Goal: Information Seeking & Learning: Learn about a topic

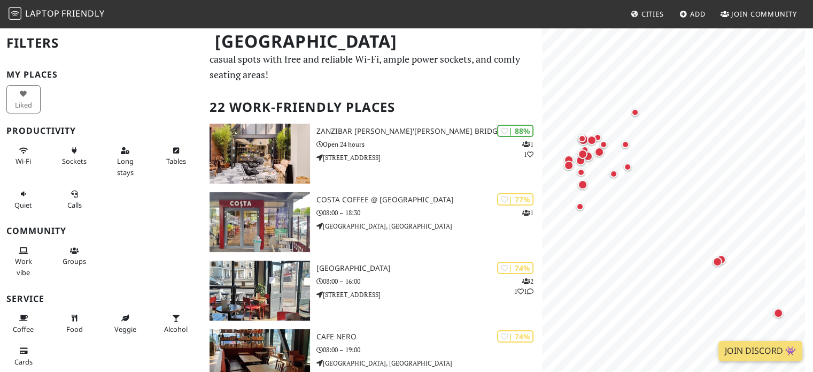
scroll to position [38, 0]
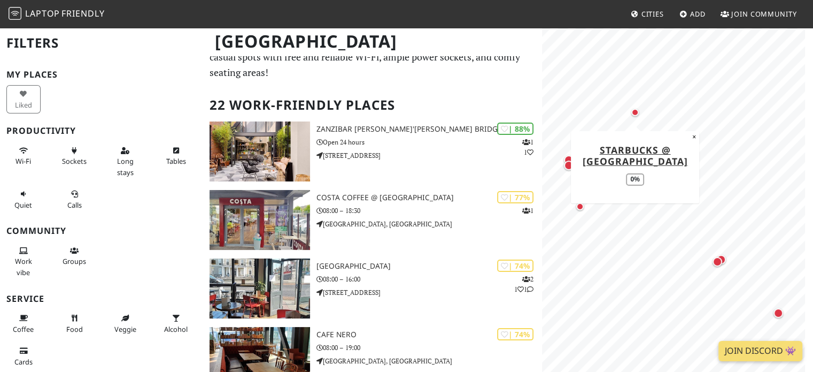
click at [635, 111] on div "Map marker" at bounding box center [634, 112] width 7 height 7
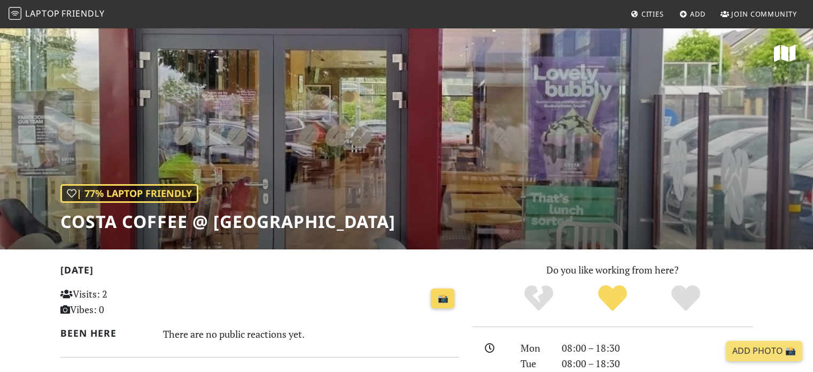
click at [438, 302] on link "📸" at bounding box center [443, 298] width 24 height 20
click at [382, 100] on div "| 77% Laptop Friendly Costa Coffee @ Park Pointe" at bounding box center [406, 138] width 813 height 222
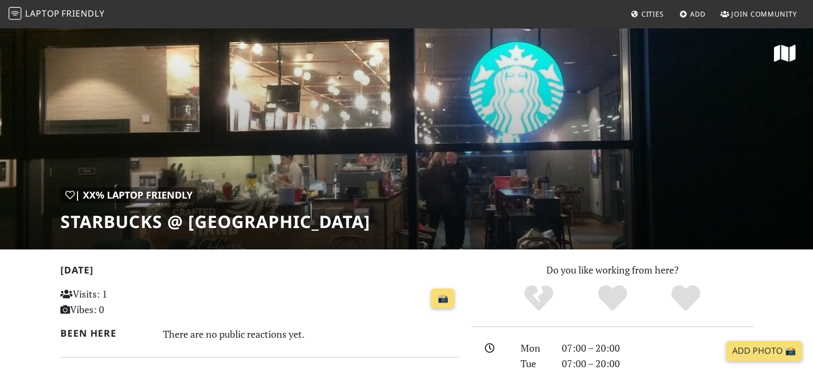
click at [784, 52] on icon at bounding box center [785, 53] width 22 height 19
